Goal: Check status: Check status

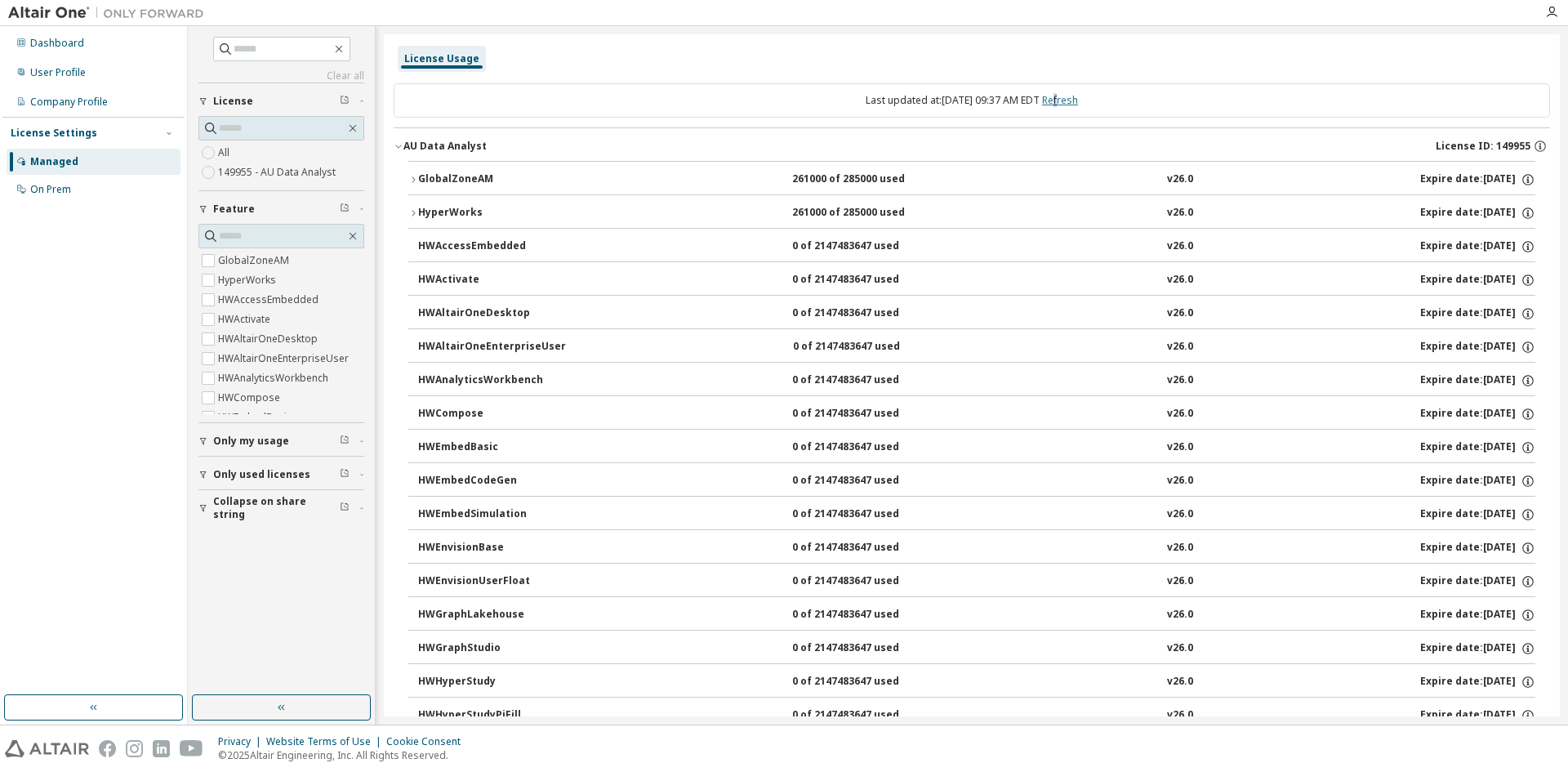
click at [1074, 100] on link "Refresh" at bounding box center [1060, 100] width 36 height 14
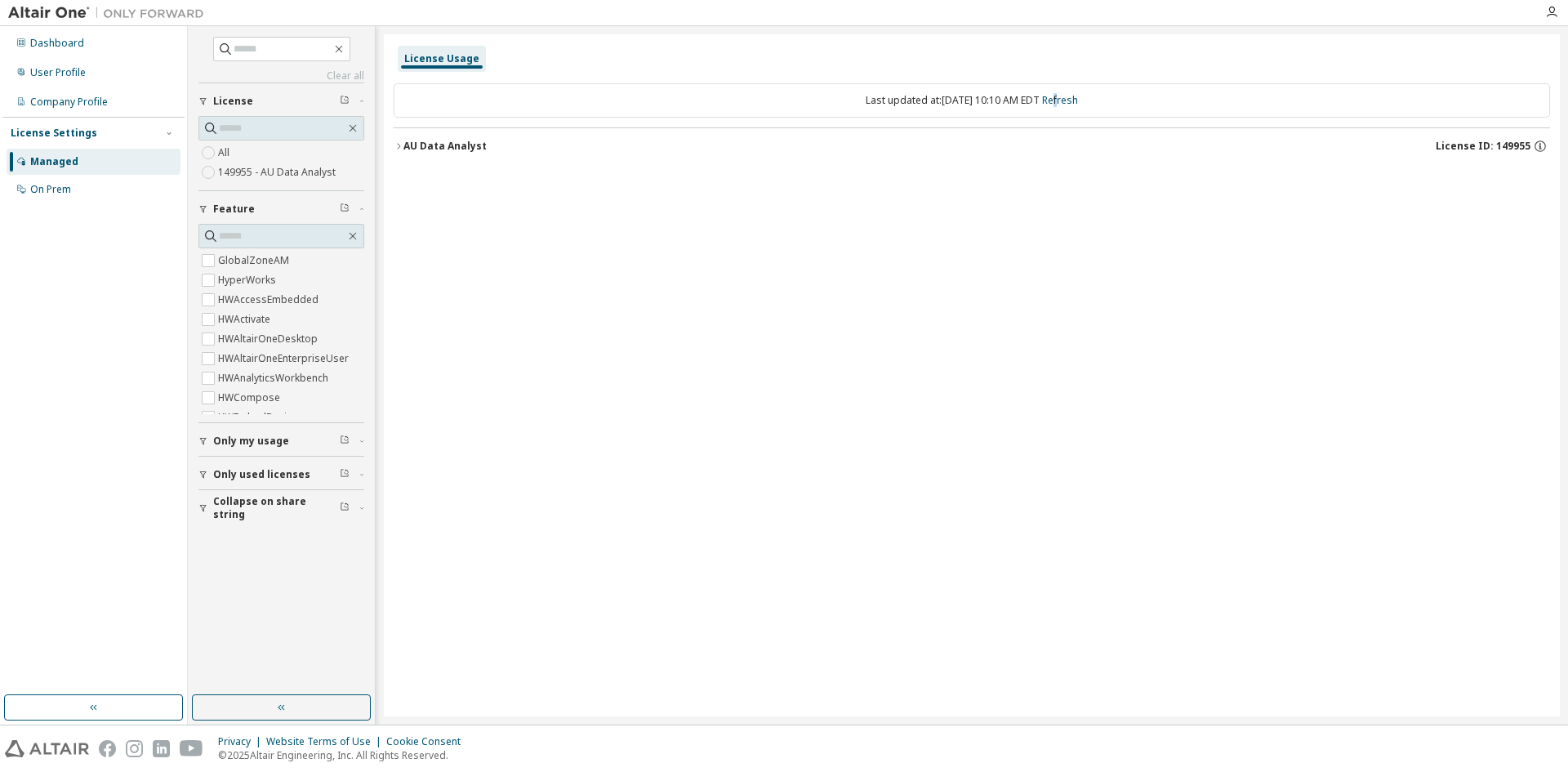
click at [437, 140] on div "AU Data Analyst" at bounding box center [445, 146] width 83 height 13
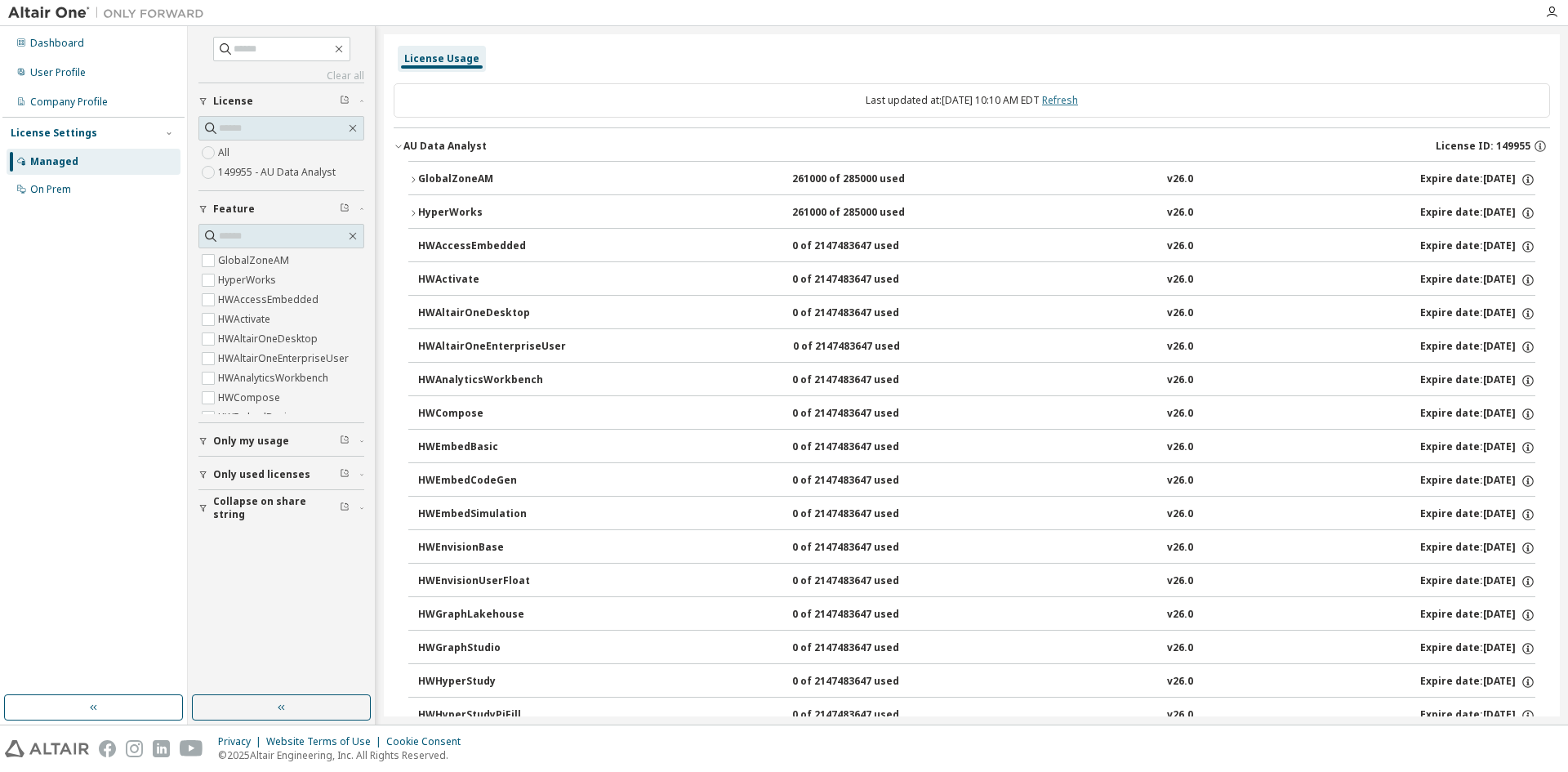
click at [1078, 100] on link "Refresh" at bounding box center [1060, 100] width 36 height 14
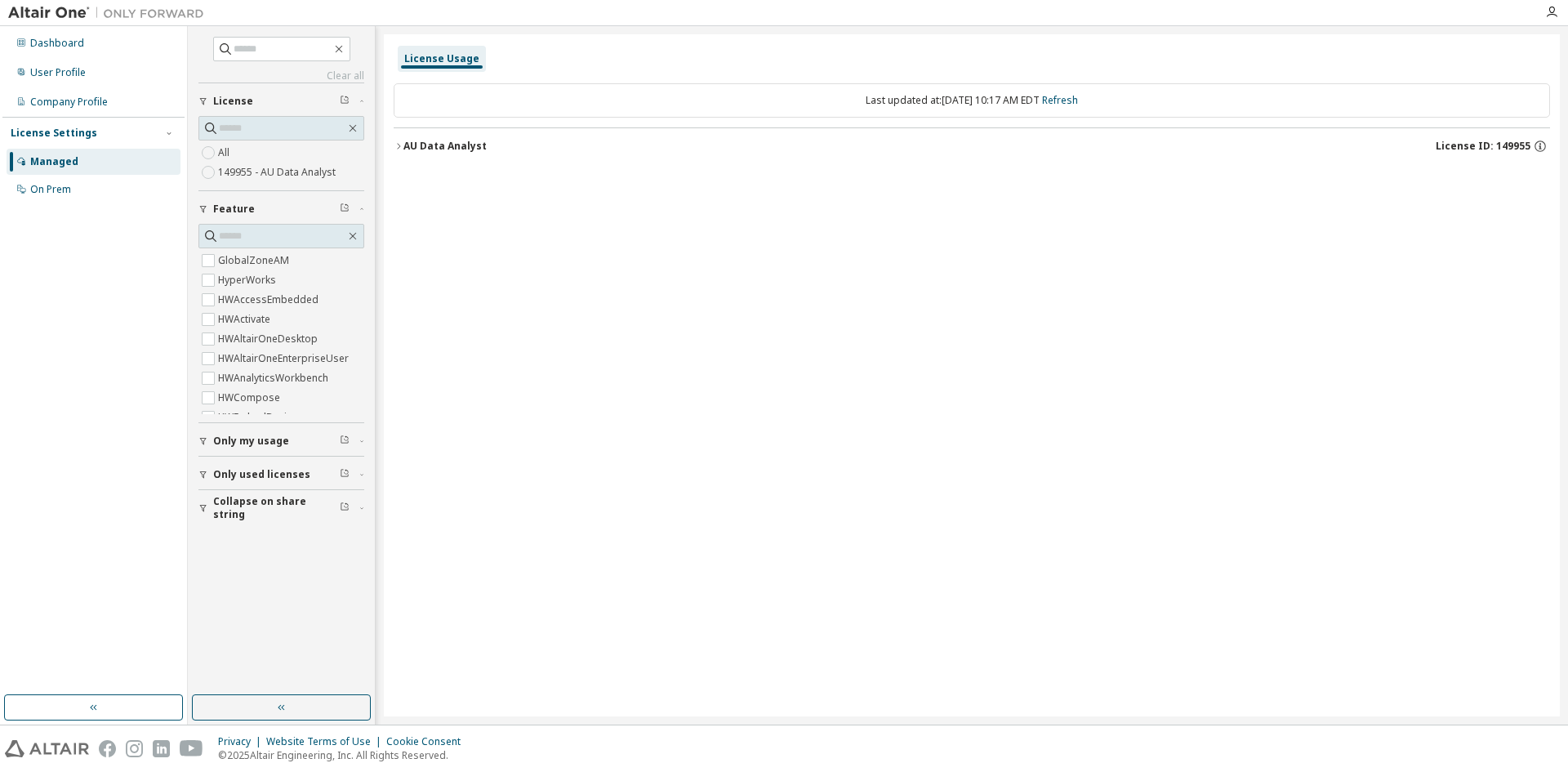
click at [469, 150] on div "AU Data Analyst" at bounding box center [445, 146] width 83 height 13
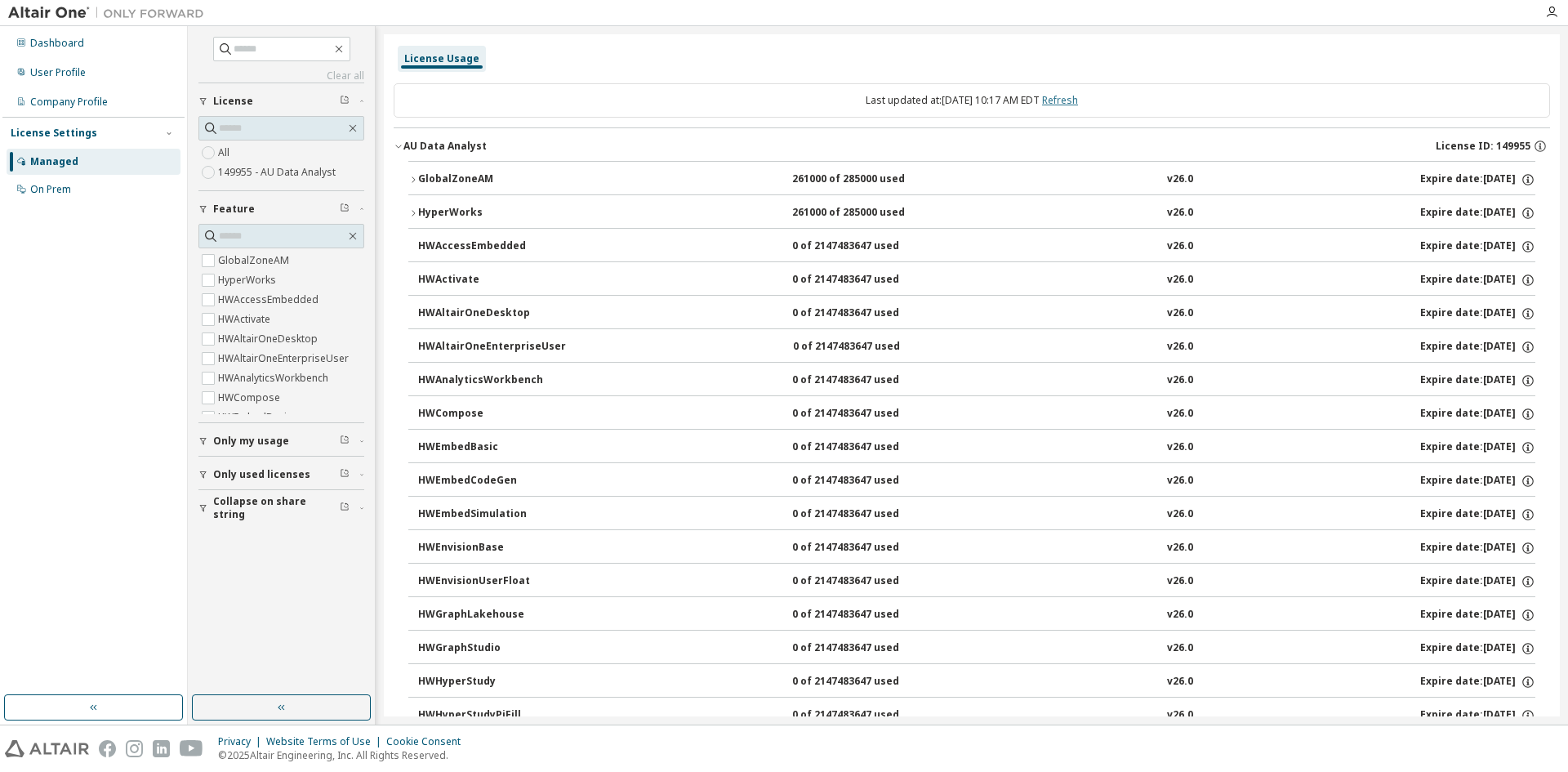
click at [1075, 102] on link "Refresh" at bounding box center [1060, 100] width 36 height 14
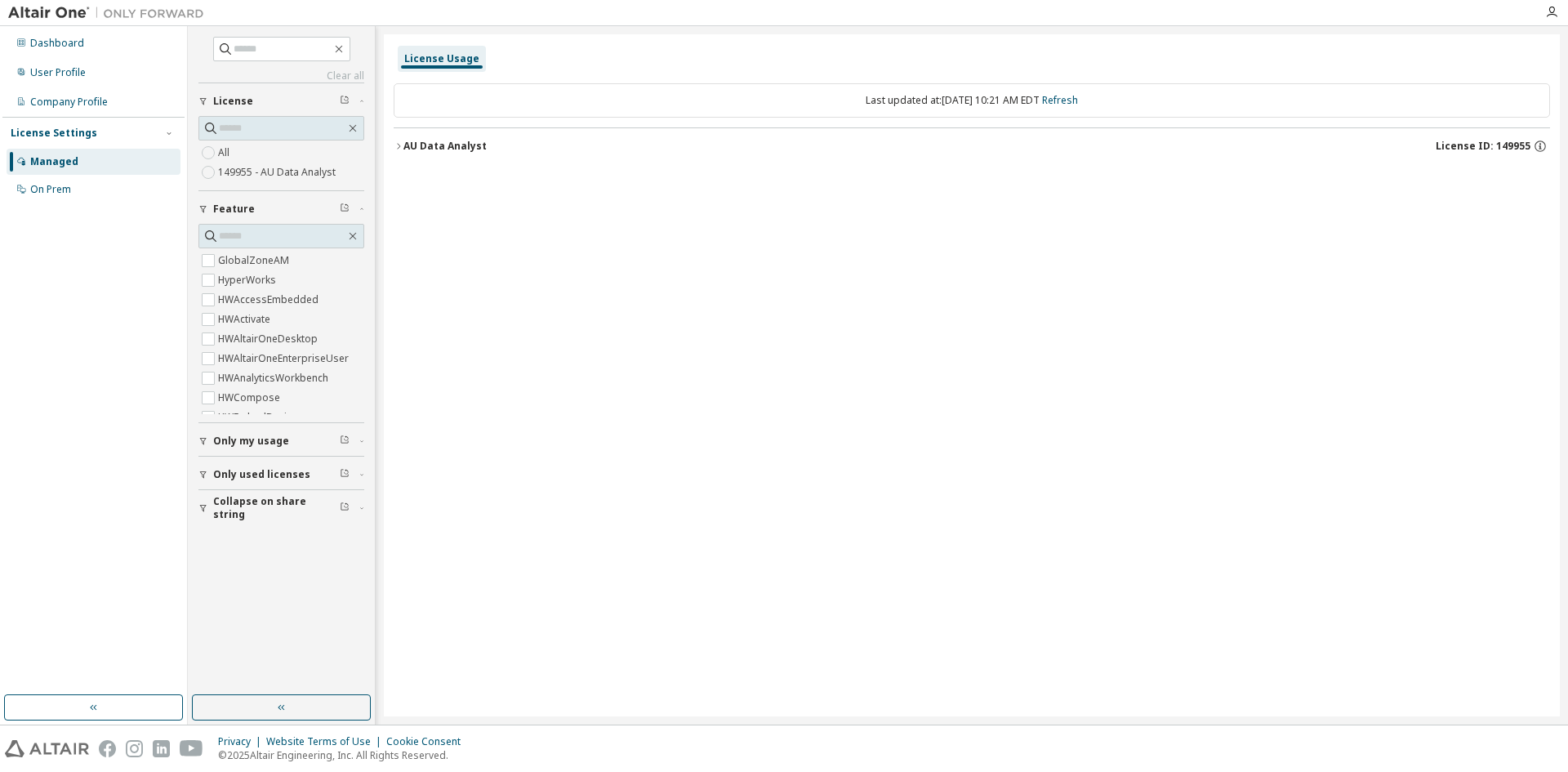
click at [441, 142] on div "AU Data Analyst" at bounding box center [445, 146] width 83 height 13
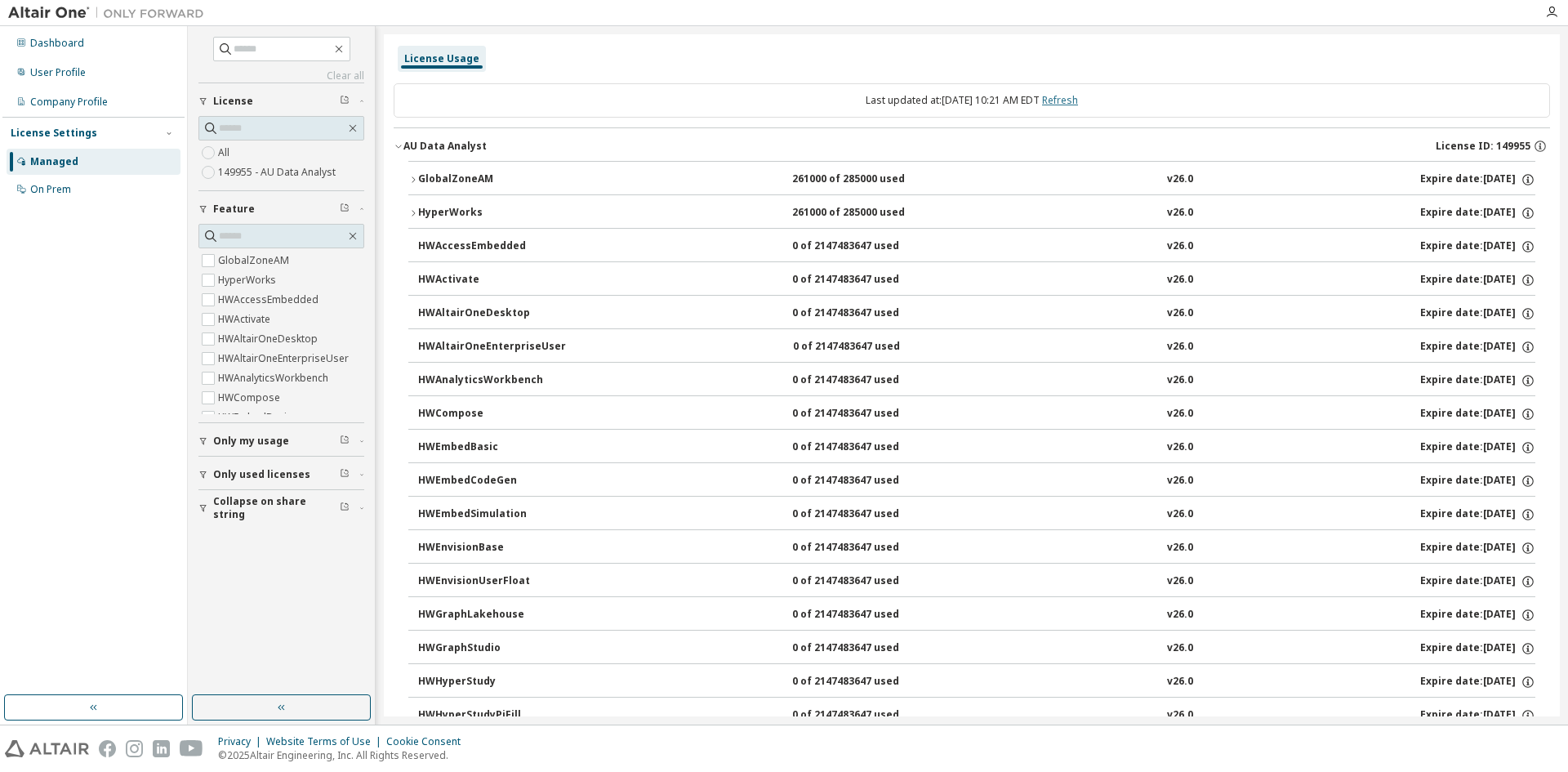
click at [1078, 94] on link "Refresh" at bounding box center [1060, 100] width 36 height 14
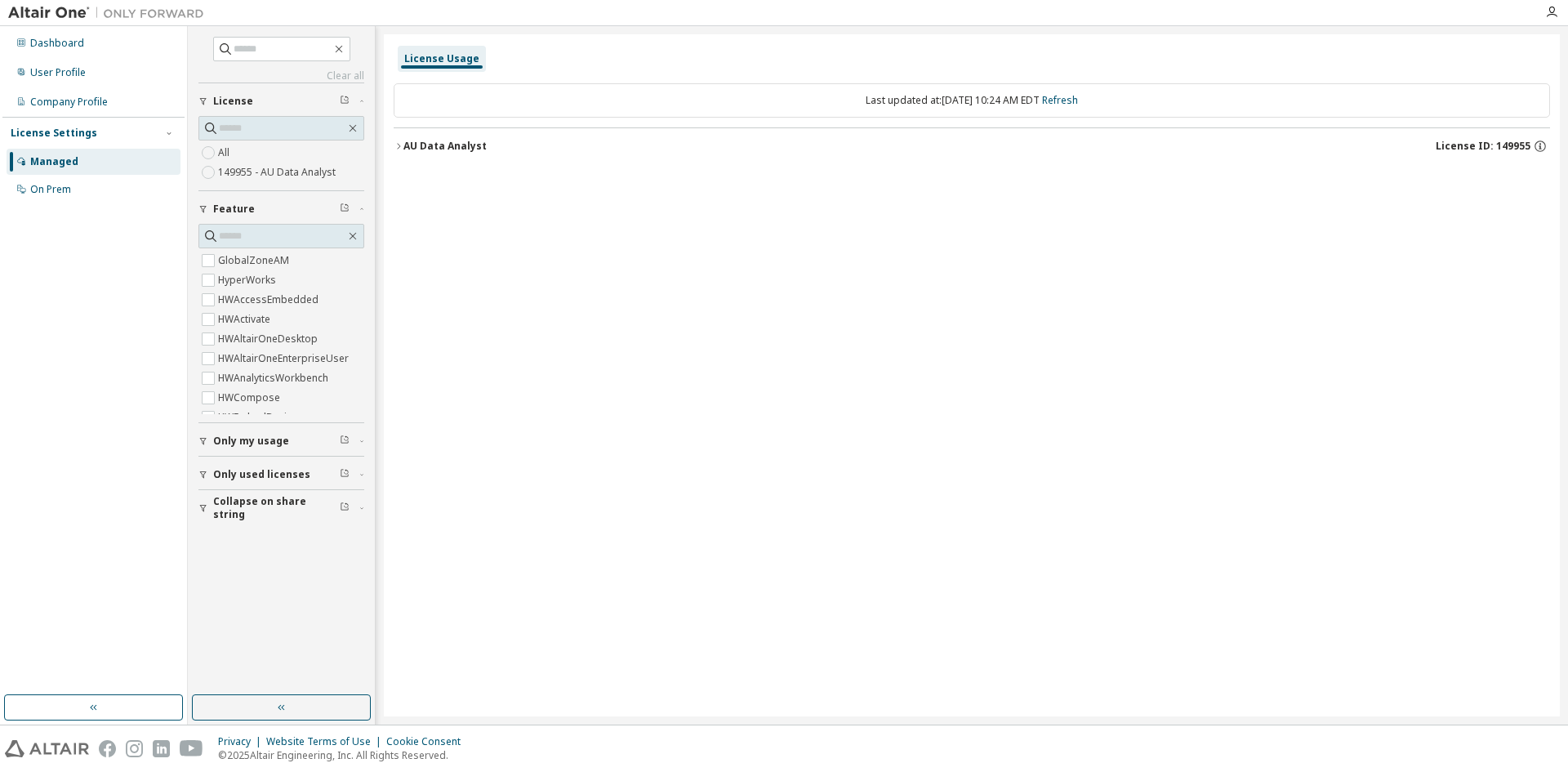
click at [410, 147] on div "AU Data Analyst" at bounding box center [445, 146] width 83 height 13
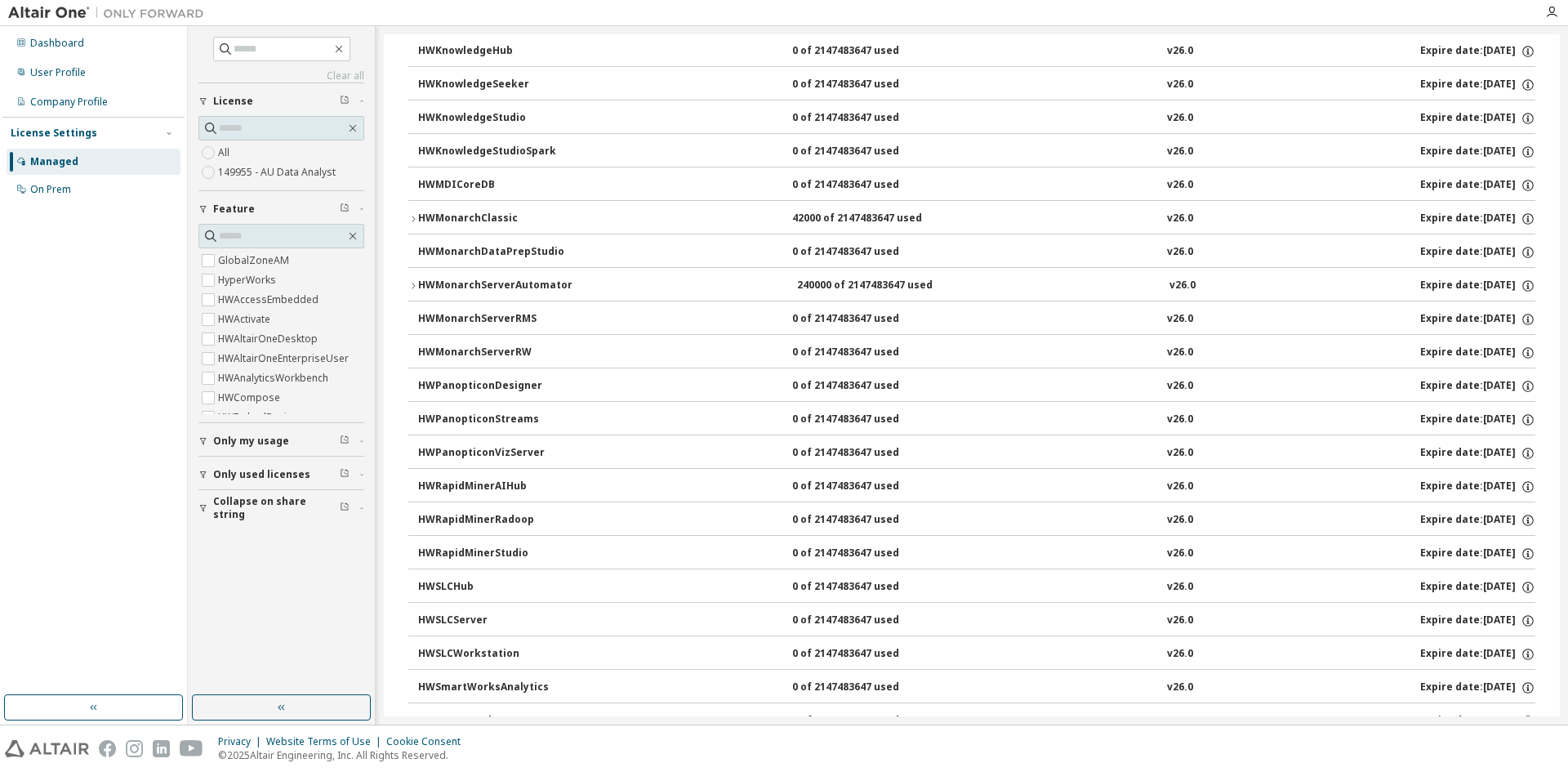
scroll to position [736, 0]
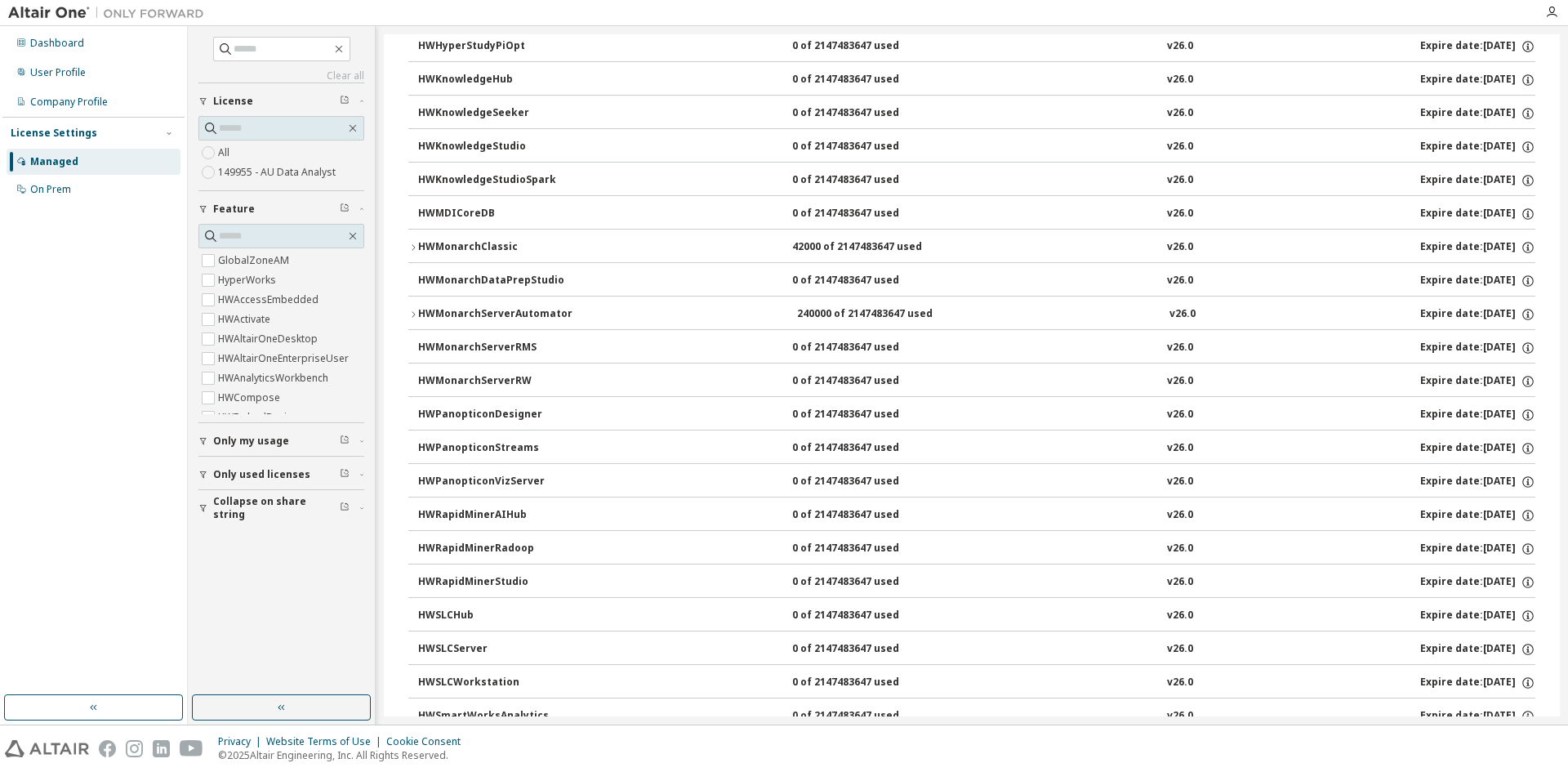
click at [728, 752] on div "Privacy Website Terms of Use Cookie Consent © 2025 Altair Engineering, Inc. All…" at bounding box center [784, 748] width 1568 height 46
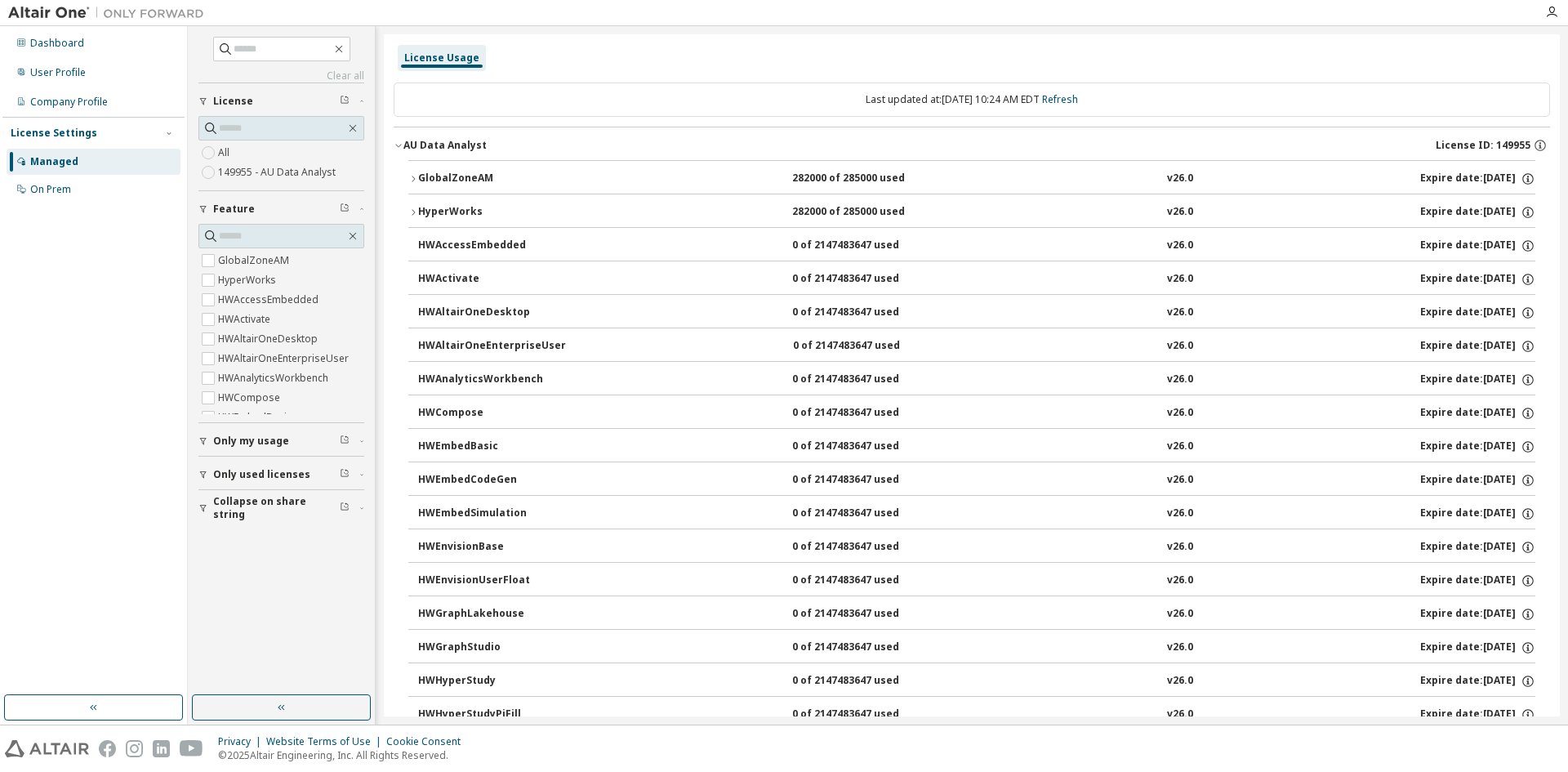
scroll to position [0, 0]
click at [1078, 94] on link "Refresh" at bounding box center [1060, 100] width 36 height 14
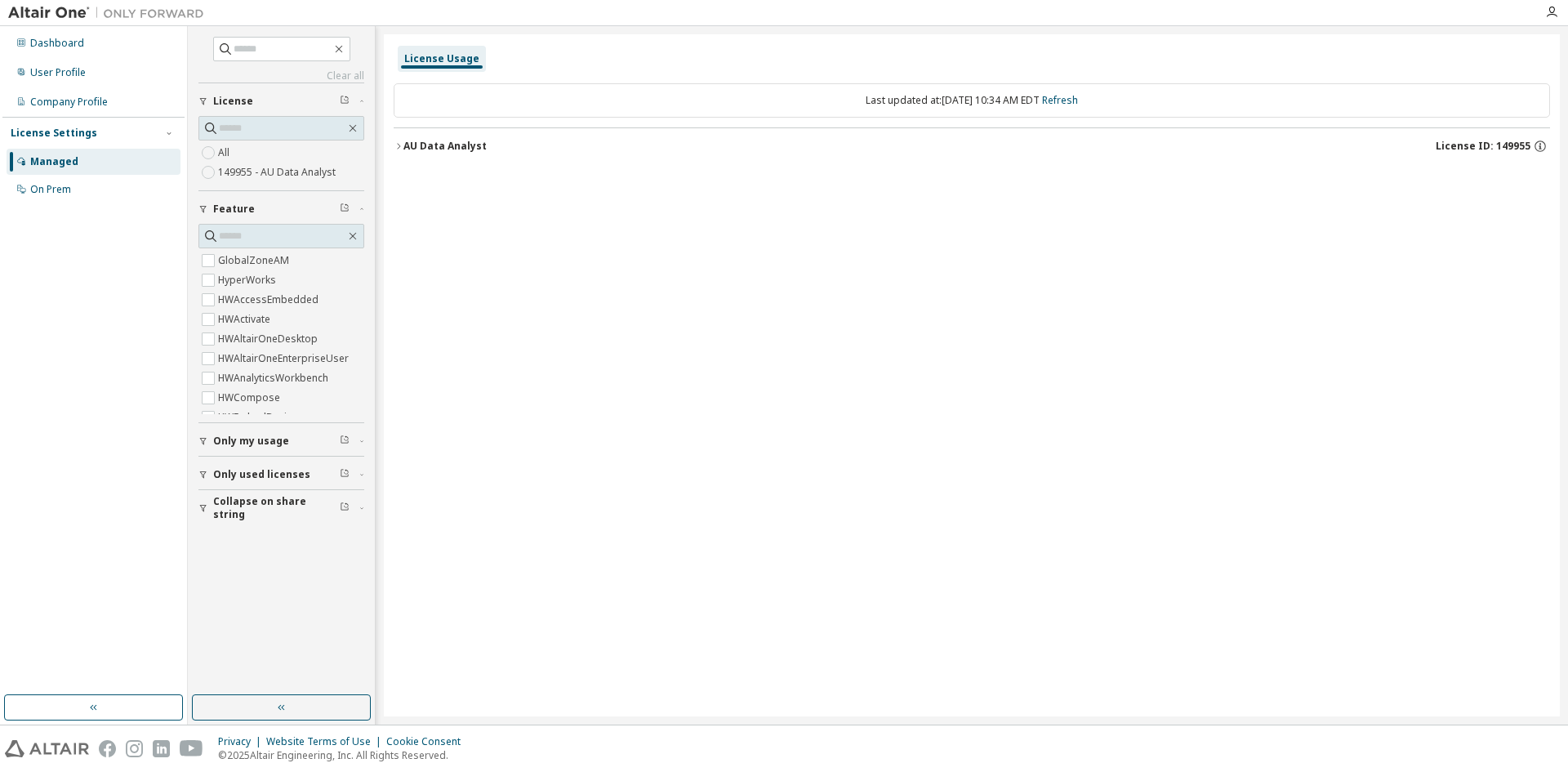
click at [414, 152] on div "AU Data Analyst" at bounding box center [445, 146] width 83 height 13
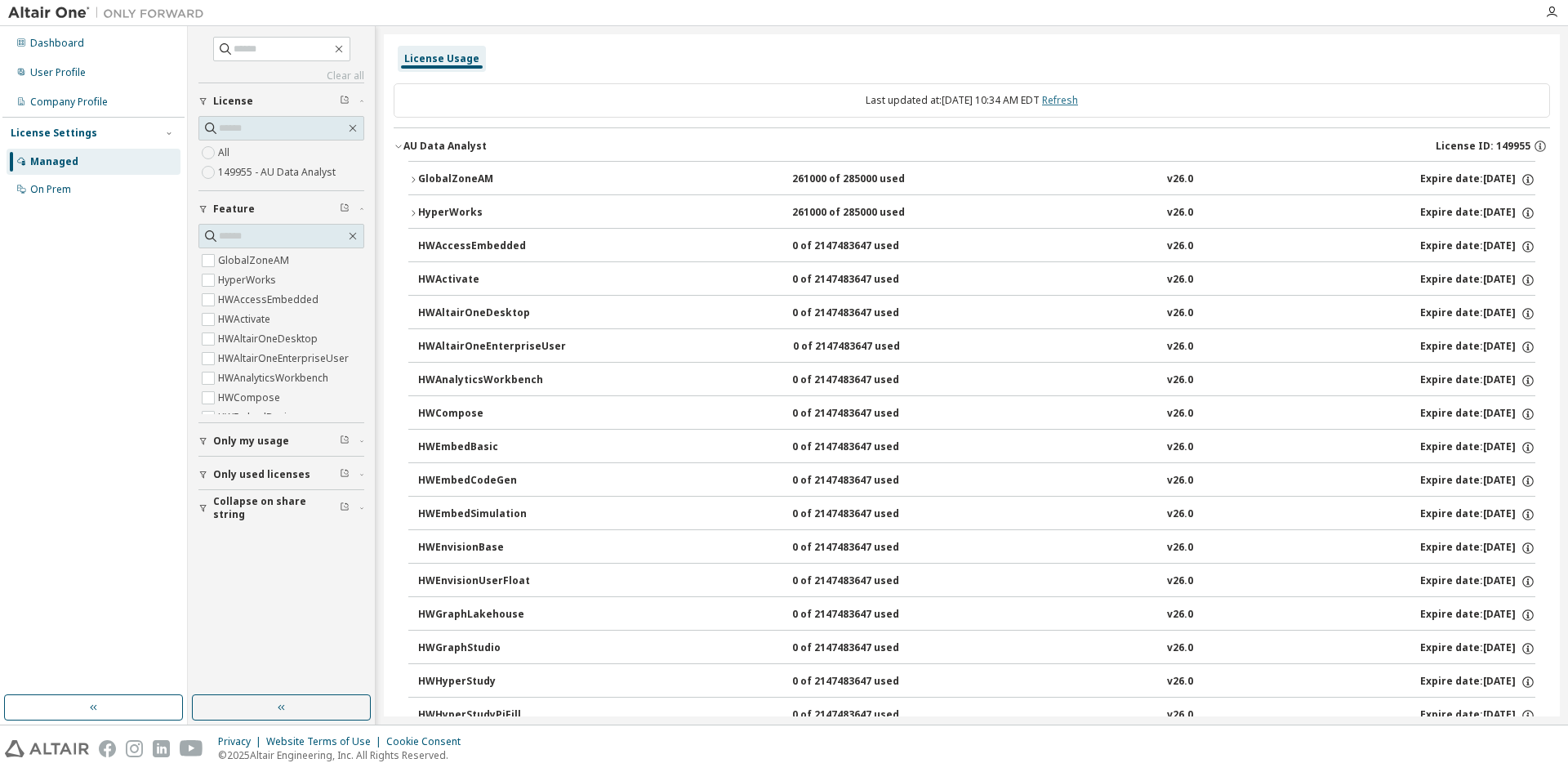
click at [1078, 99] on link "Refresh" at bounding box center [1060, 100] width 36 height 14
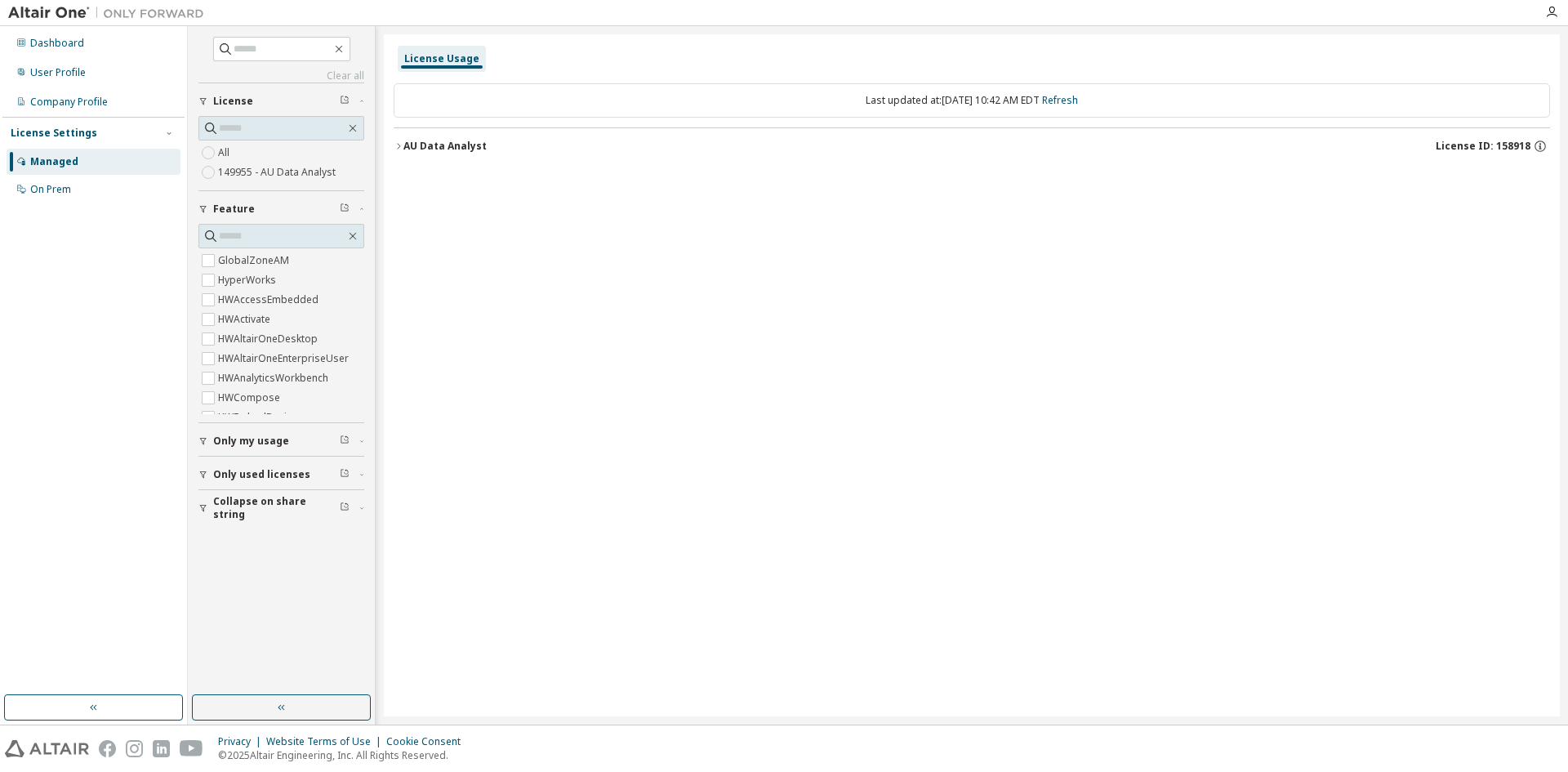
click at [468, 150] on div "AU Data Analyst" at bounding box center [445, 146] width 83 height 13
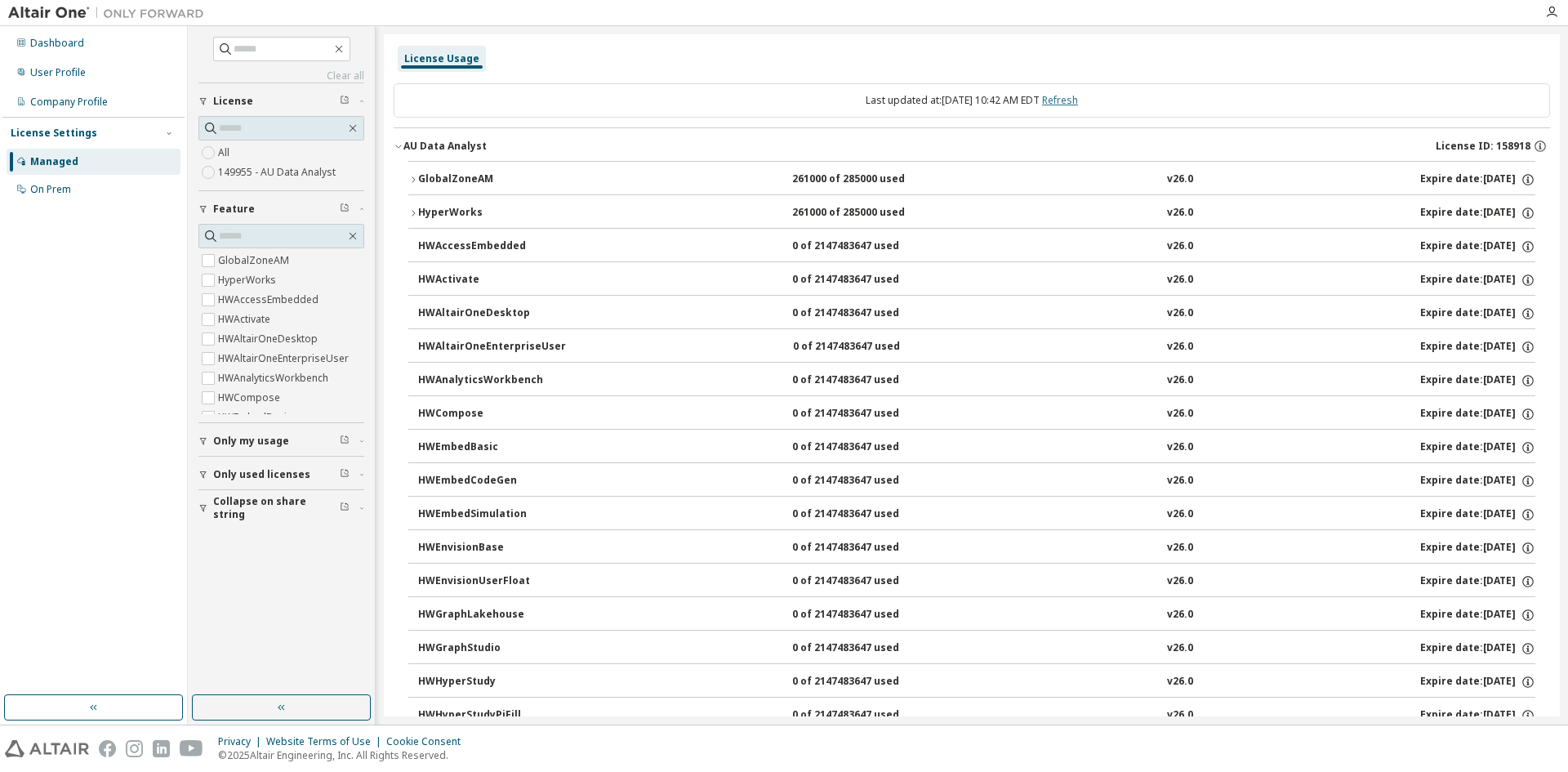
click at [1076, 102] on link "Refresh" at bounding box center [1060, 100] width 36 height 14
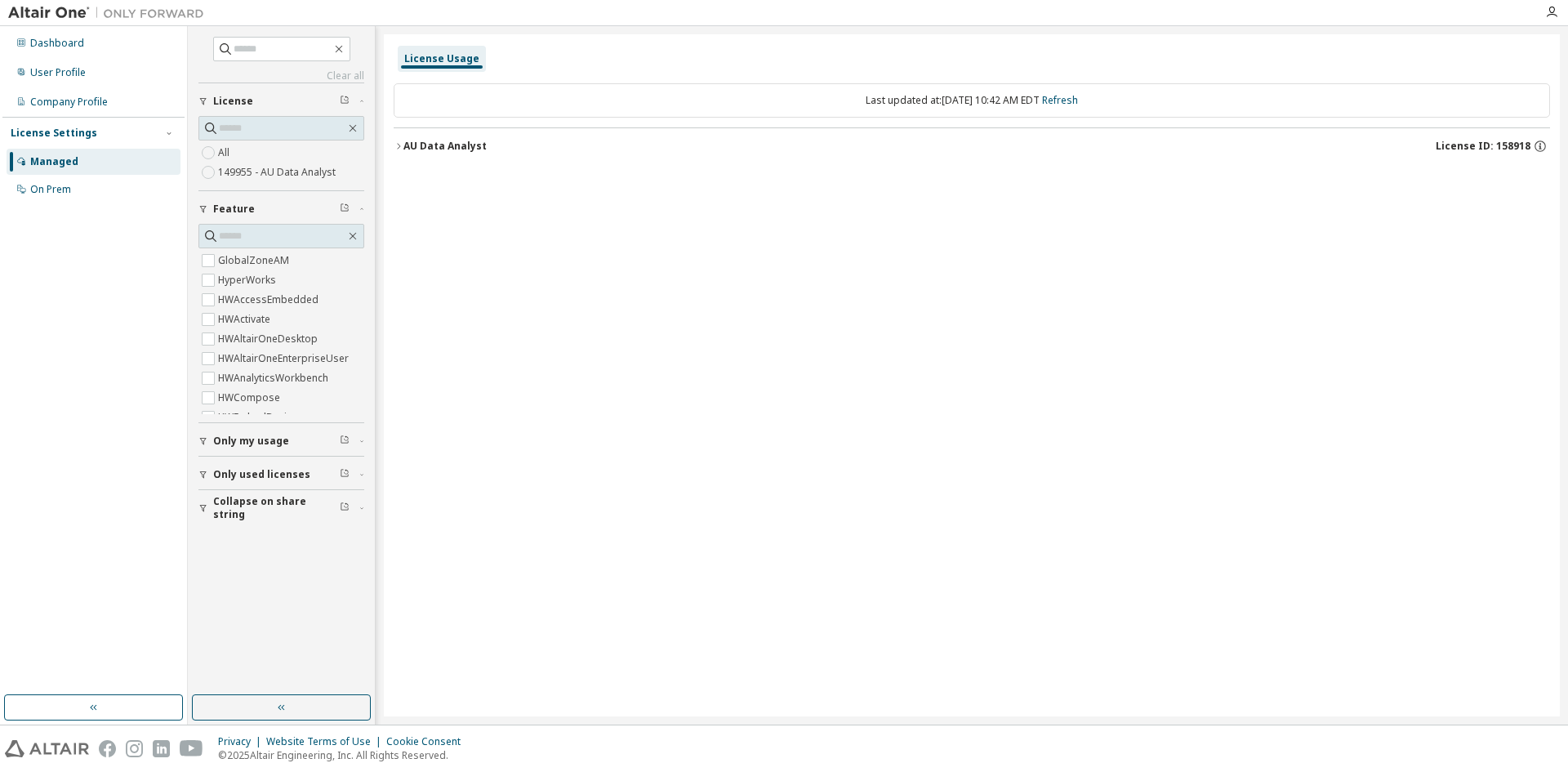
click at [414, 140] on div "AU Data Analyst" at bounding box center [445, 146] width 83 height 13
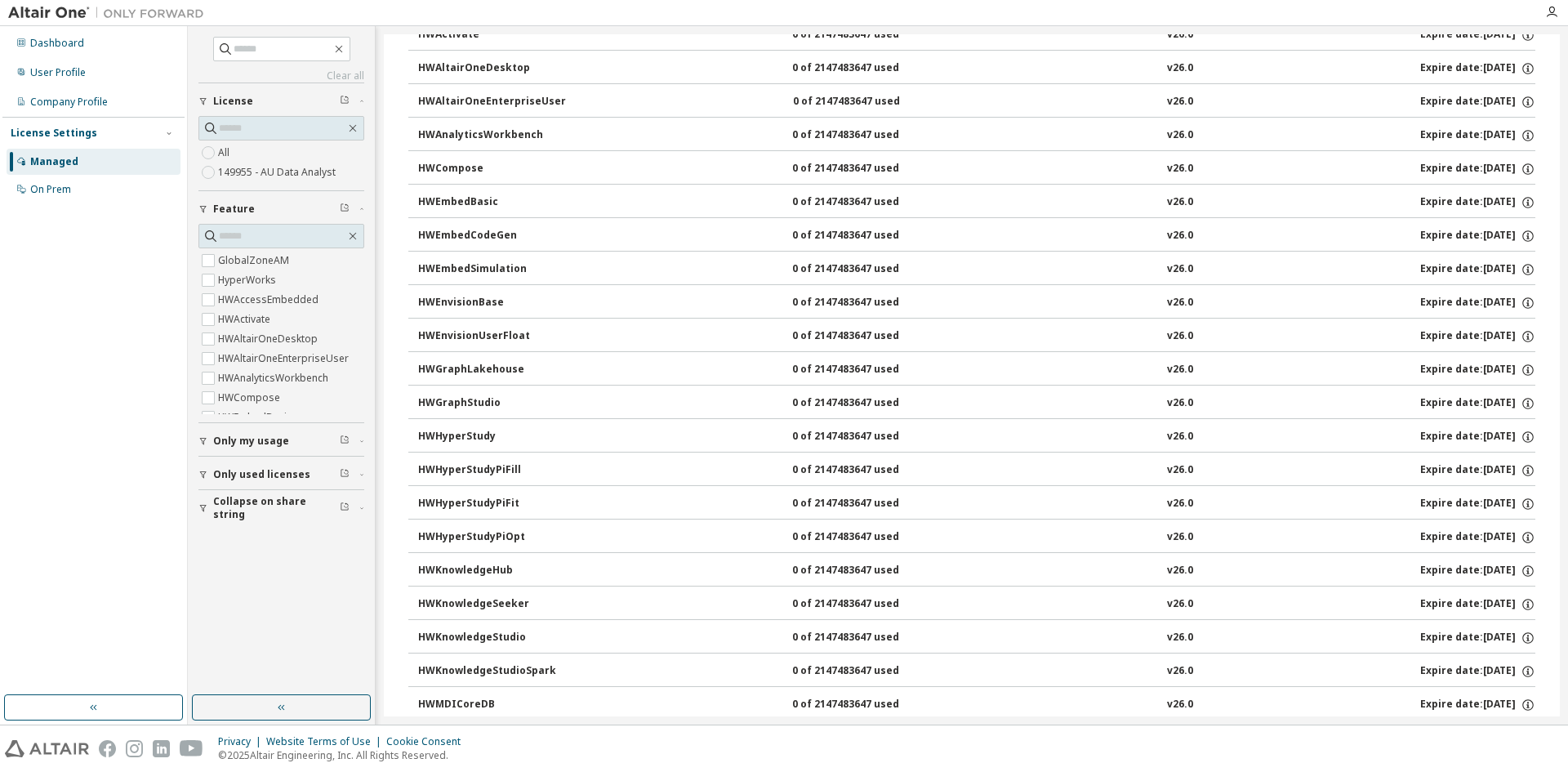
scroll to position [1014, 0]
